Goal: Information Seeking & Learning: Learn about a topic

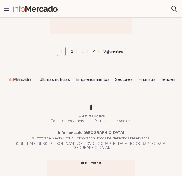
click at [89, 78] on link "Emprendimientos" at bounding box center [92, 79] width 39 height 9
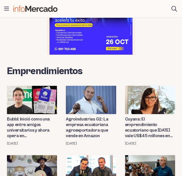
scroll to position [55, 0]
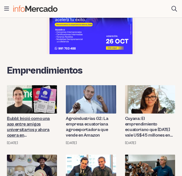
click at [30, 118] on link "Bubbl: Inició como una app entre amigos universitarios y ahora opera en [GEOGRA…" at bounding box center [32, 127] width 50 height 22
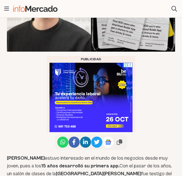
scroll to position [222, 0]
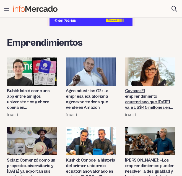
click at [141, 97] on link "Cuyana: El emprendimiento ecuatoriano que [DATE] vale US$45 millones en [GEOGRA…" at bounding box center [150, 99] width 50 height 22
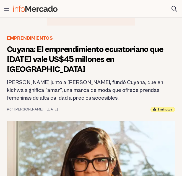
scroll to position [55, 0]
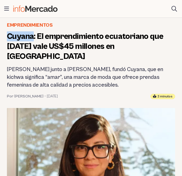
drag, startPoint x: 8, startPoint y: 34, endPoint x: 33, endPoint y: 36, distance: 24.5
click at [33, 36] on h1 "Cuyana: El emprendimiento ecuatoriano que [DATE] vale US$45 millones en [GEOGRA…" at bounding box center [91, 46] width 168 height 30
copy h1 "Cuyana"
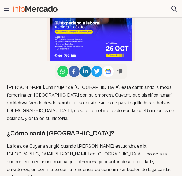
scroll to position [305, 0]
